Goal: Transaction & Acquisition: Subscribe to service/newsletter

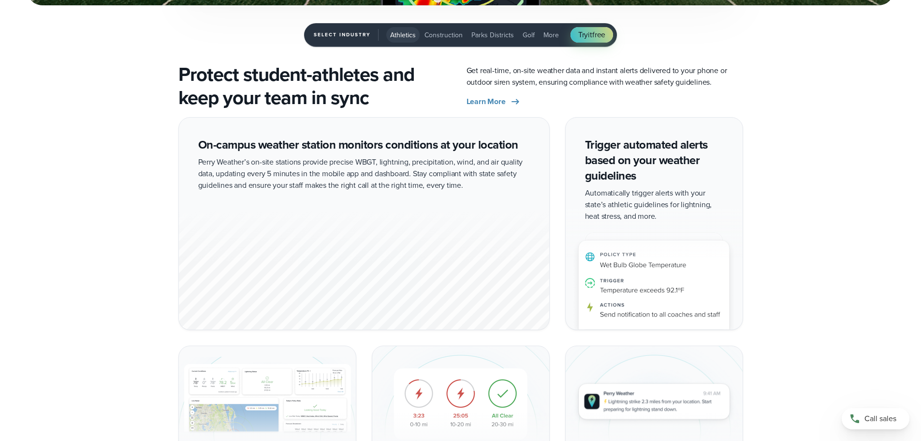
scroll to position [1693, 0]
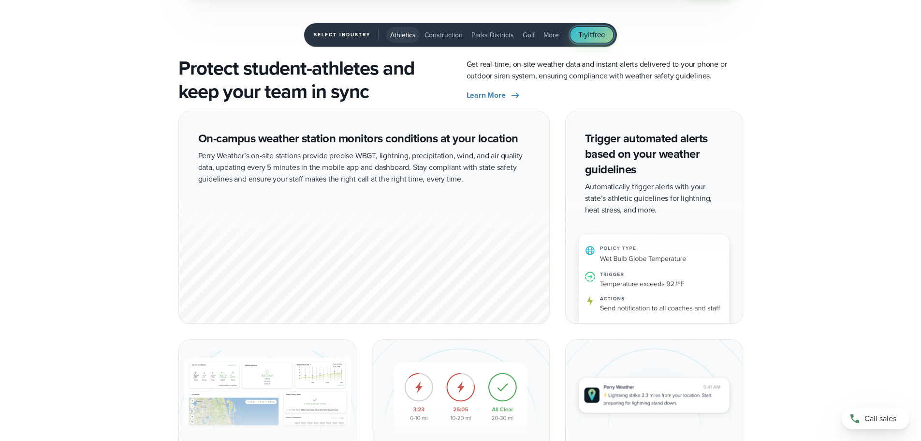
click at [603, 35] on span "Try it free" at bounding box center [592, 35] width 27 height 12
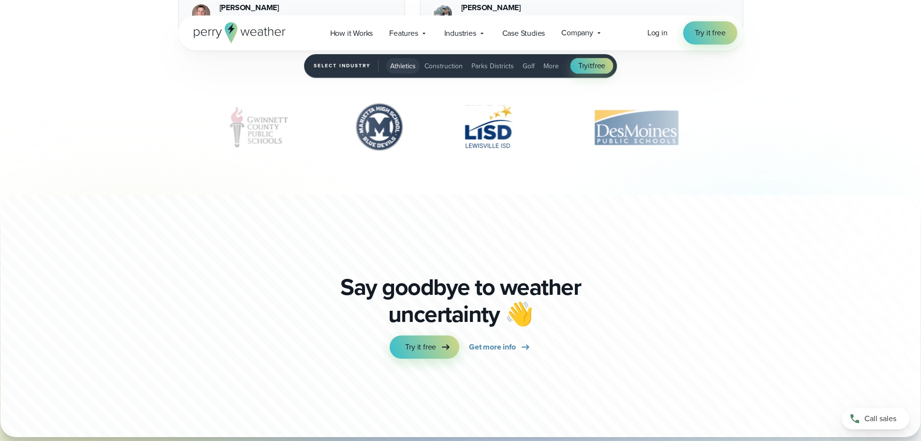
scroll to position [2799, 0]
